Goal: Transaction & Acquisition: Subscribe to service/newsletter

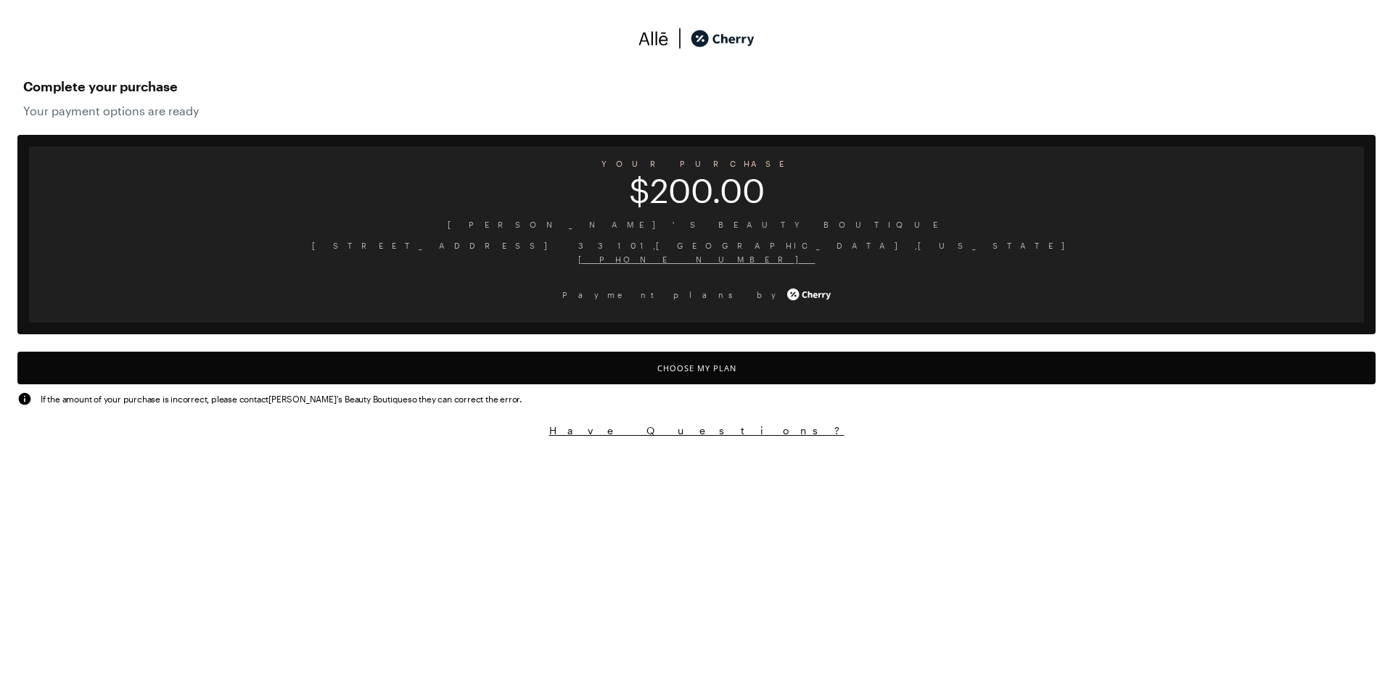
drag, startPoint x: 732, startPoint y: 374, endPoint x: 727, endPoint y: 368, distance: 8.3
click at [732, 374] on button "Choose My Plan" at bounding box center [696, 368] width 1358 height 33
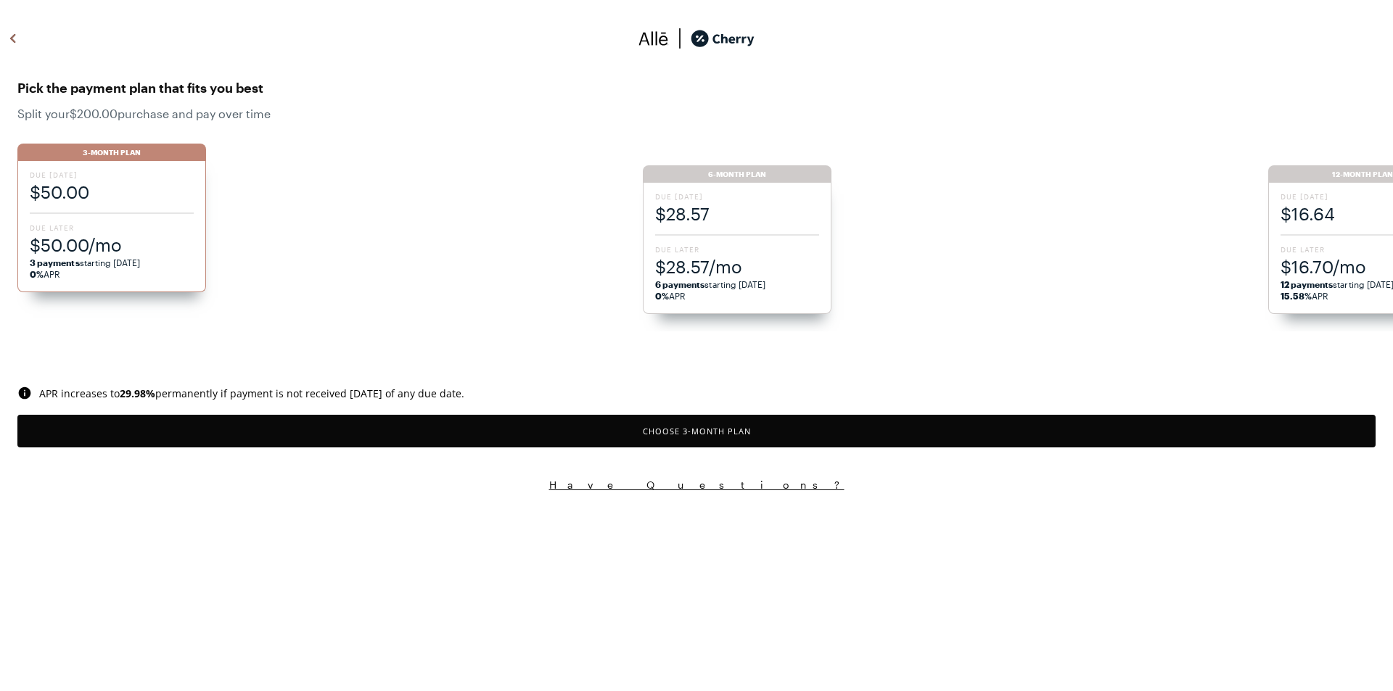
click at [718, 229] on ul "3-Month Plan Due [DATE] $50.00 Due Later $50.00/mo 3 payments starting [DATE] 0…" at bounding box center [704, 230] width 1375 height 202
click at [761, 433] on button "Choose 3 -Month Plan" at bounding box center [696, 431] width 1358 height 33
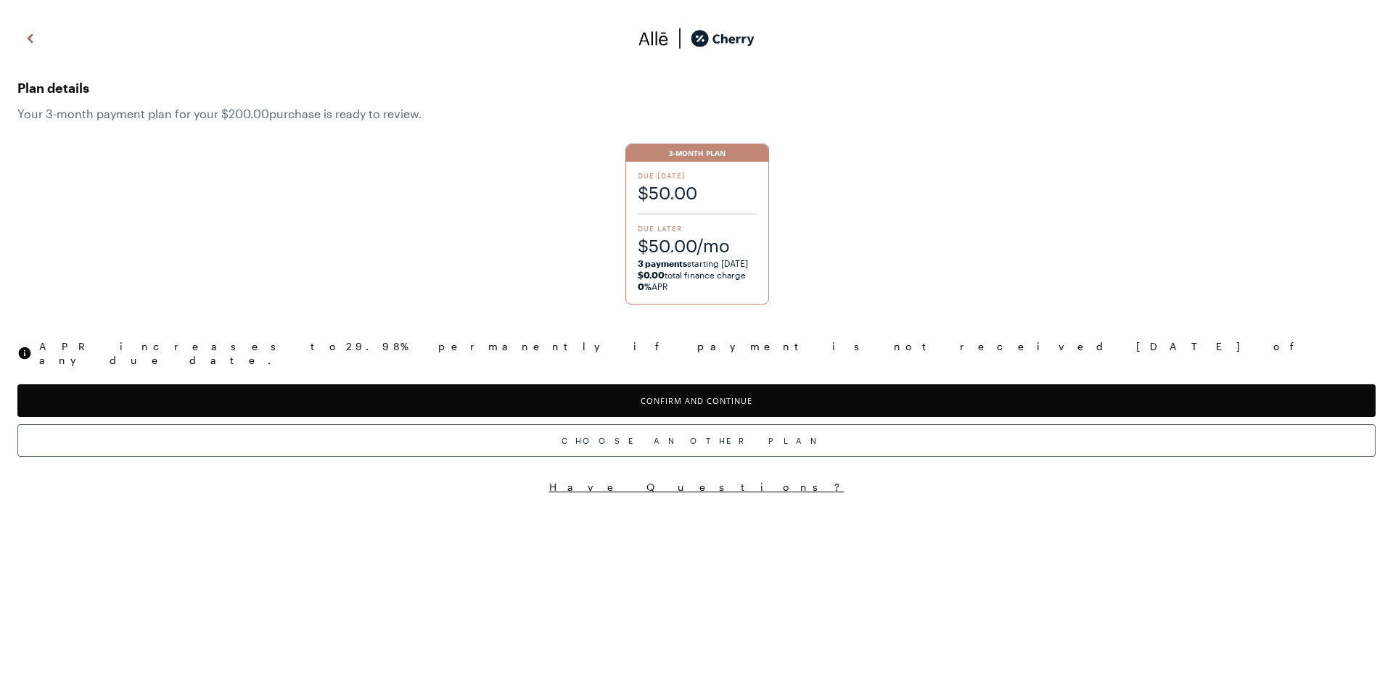
click at [687, 385] on button "Confirm and Continue" at bounding box center [696, 400] width 1358 height 33
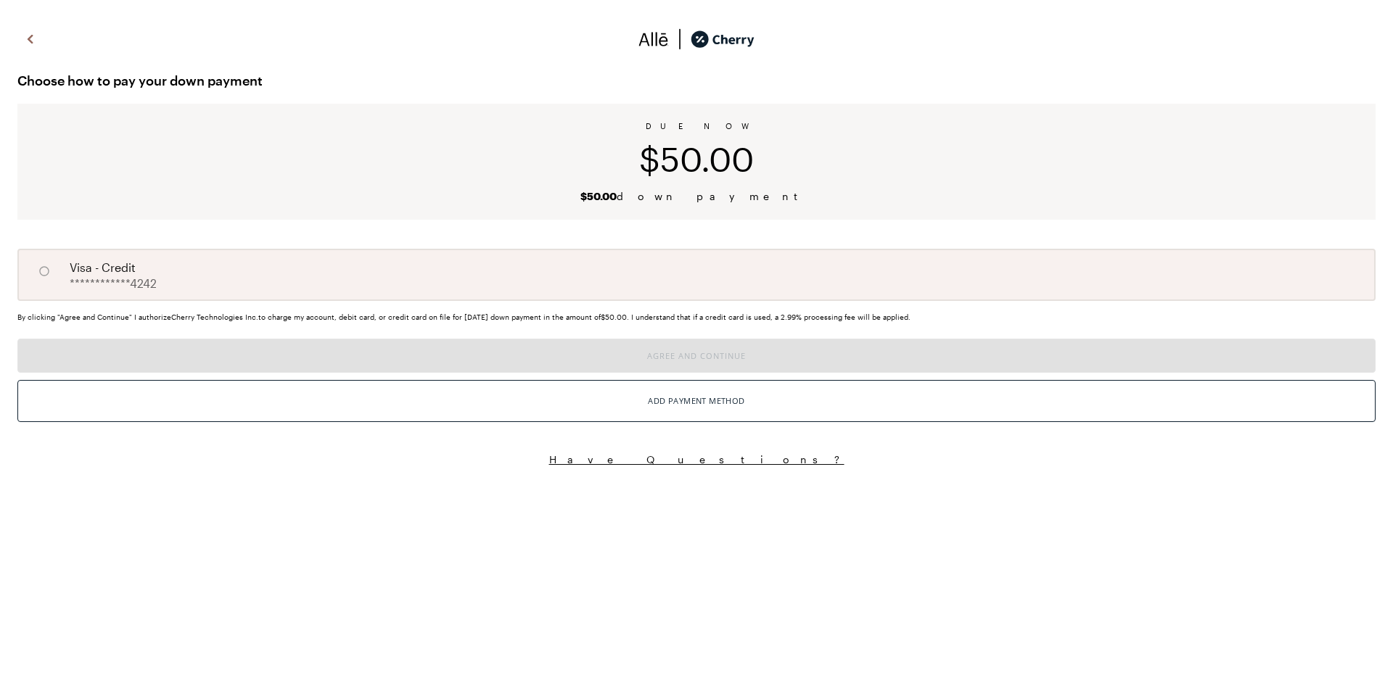
click at [373, 288] on div "**********" at bounding box center [696, 275] width 1358 height 52
radio input "true"
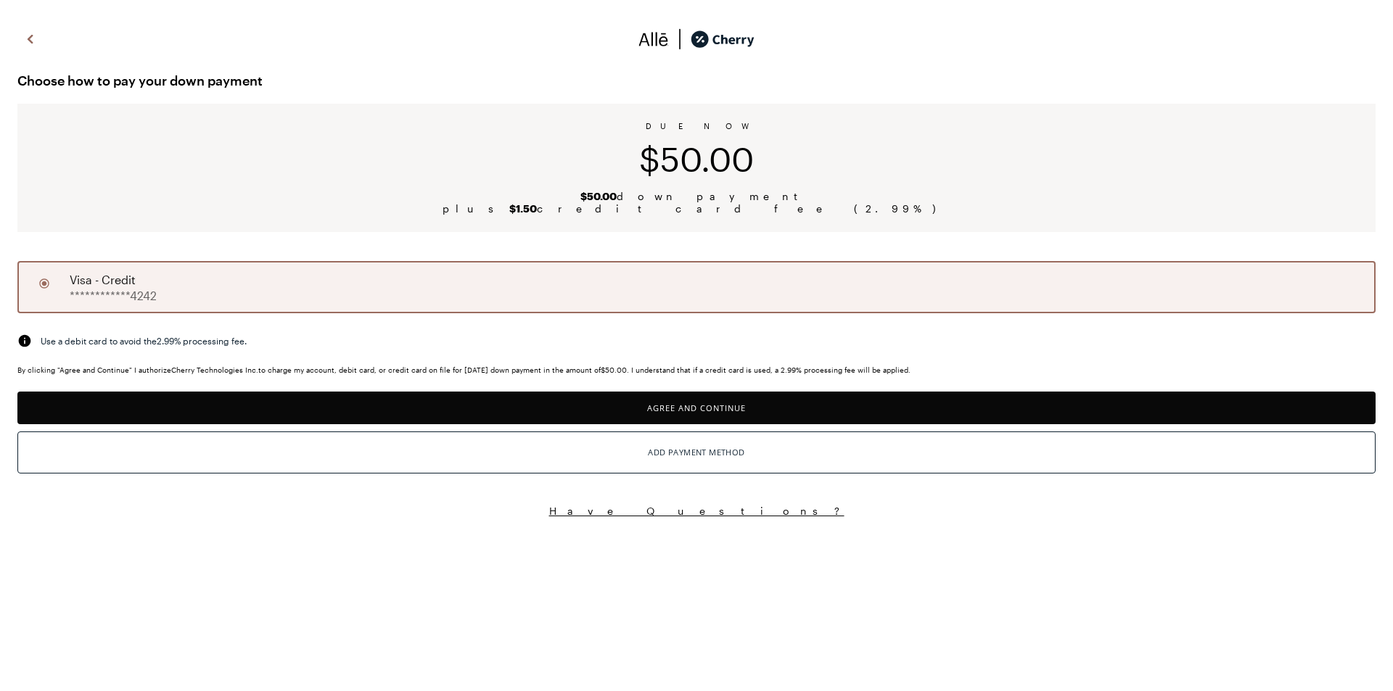
click at [592, 402] on button "Agree and Continue" at bounding box center [696, 408] width 1358 height 33
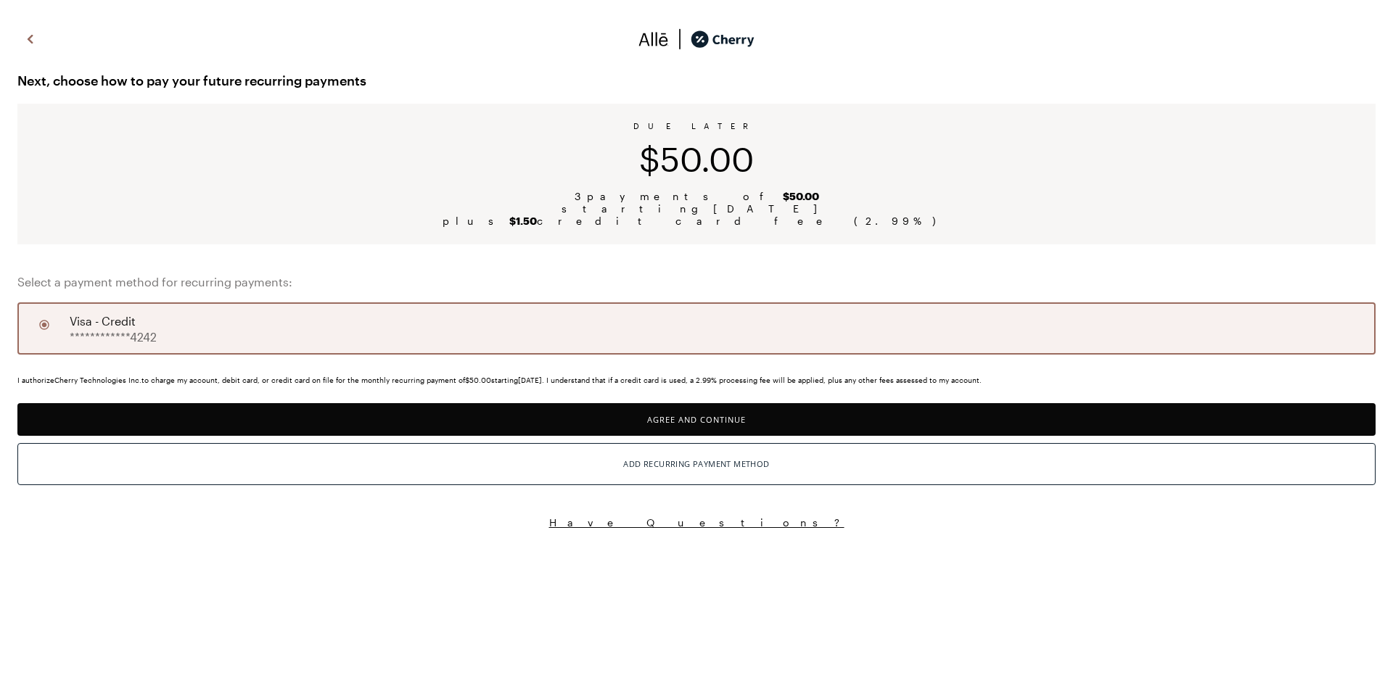
click at [783, 417] on button "Agree and Continue" at bounding box center [696, 419] width 1358 height 33
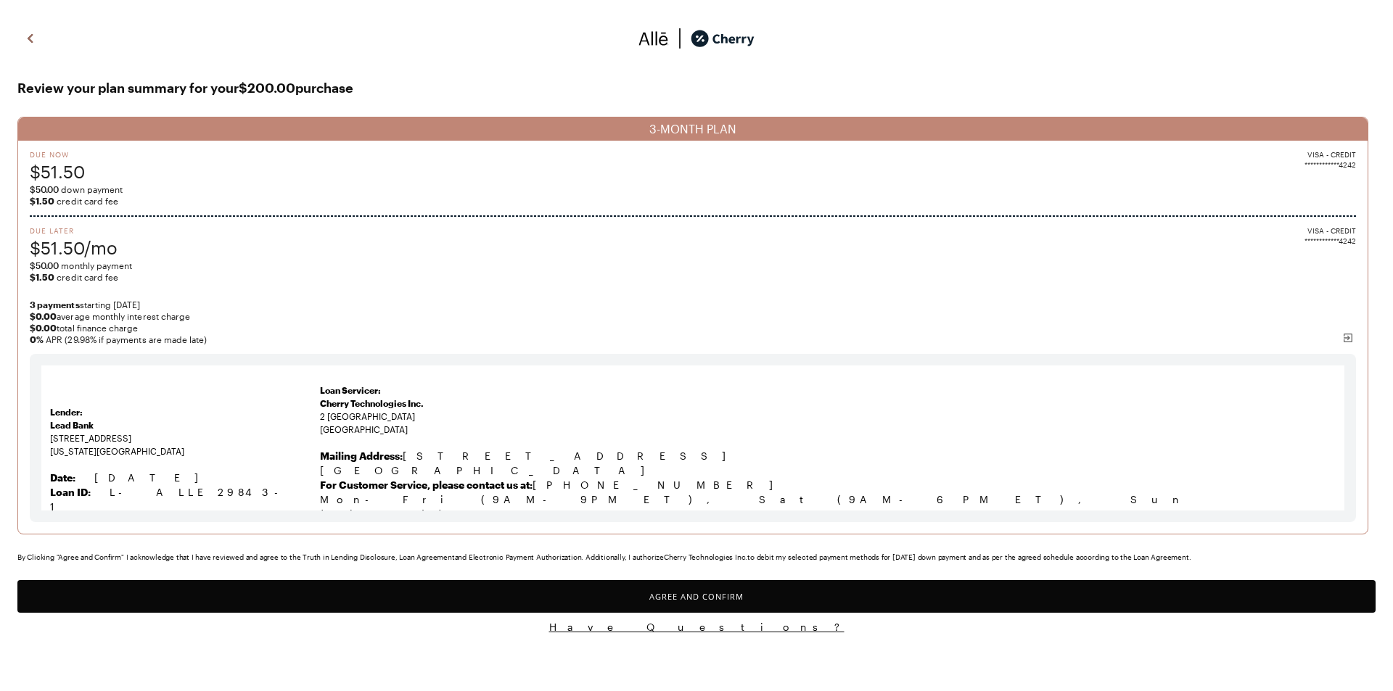
click at [778, 599] on button "Agree and Confirm" at bounding box center [696, 596] width 1358 height 33
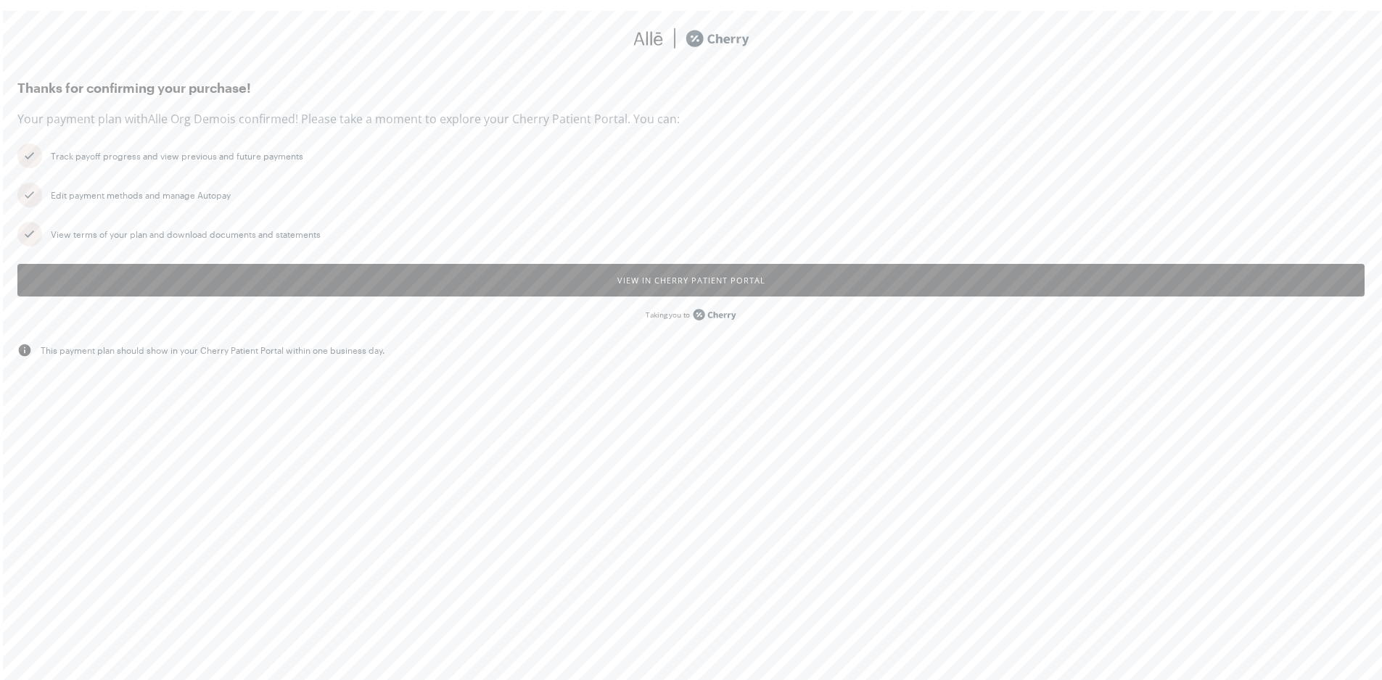
click at [671, 284] on button "View in Cherry patient portal" at bounding box center [690, 280] width 1347 height 33
